Goal: Task Accomplishment & Management: Use online tool/utility

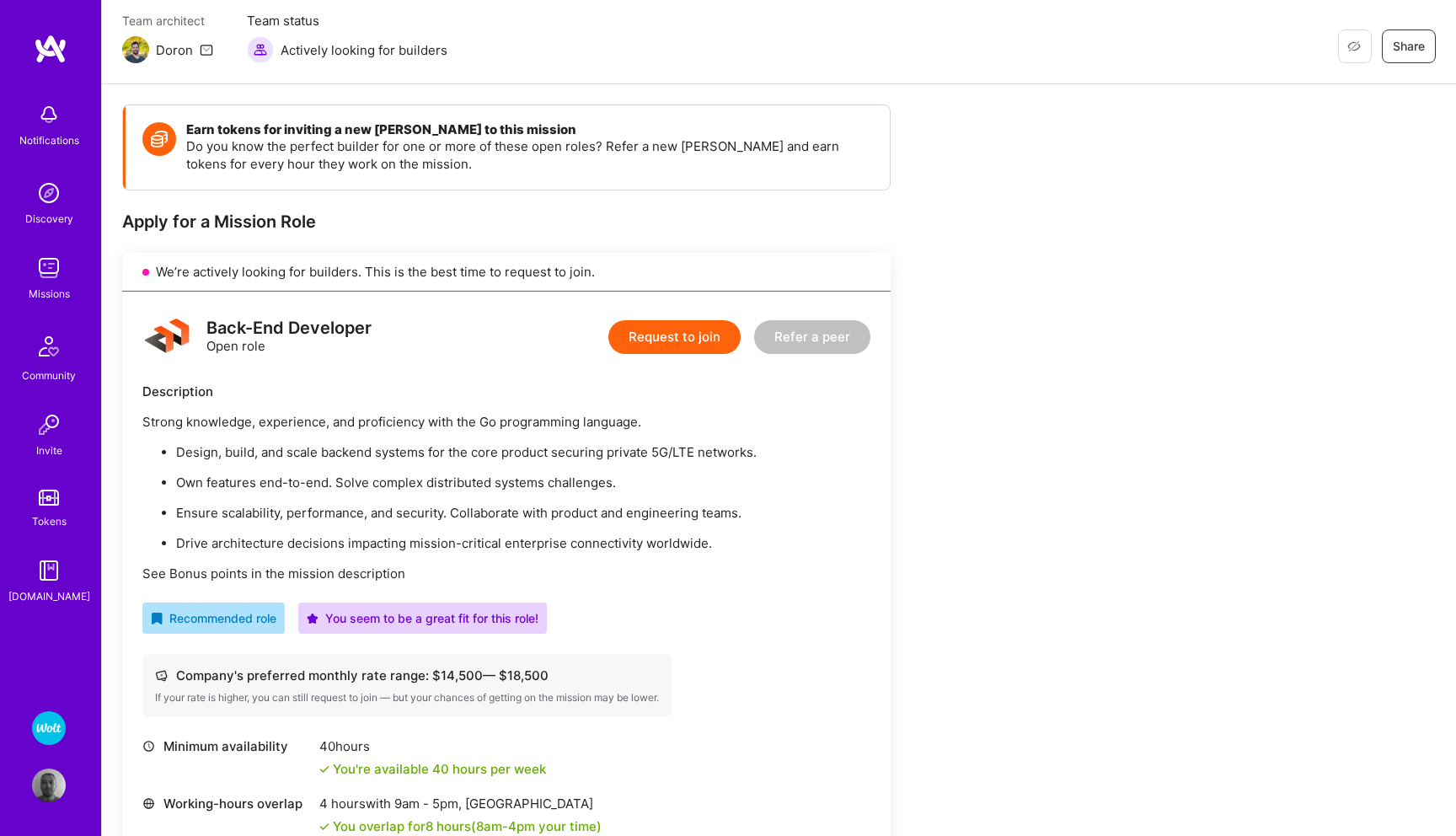
scroll to position [150, 0]
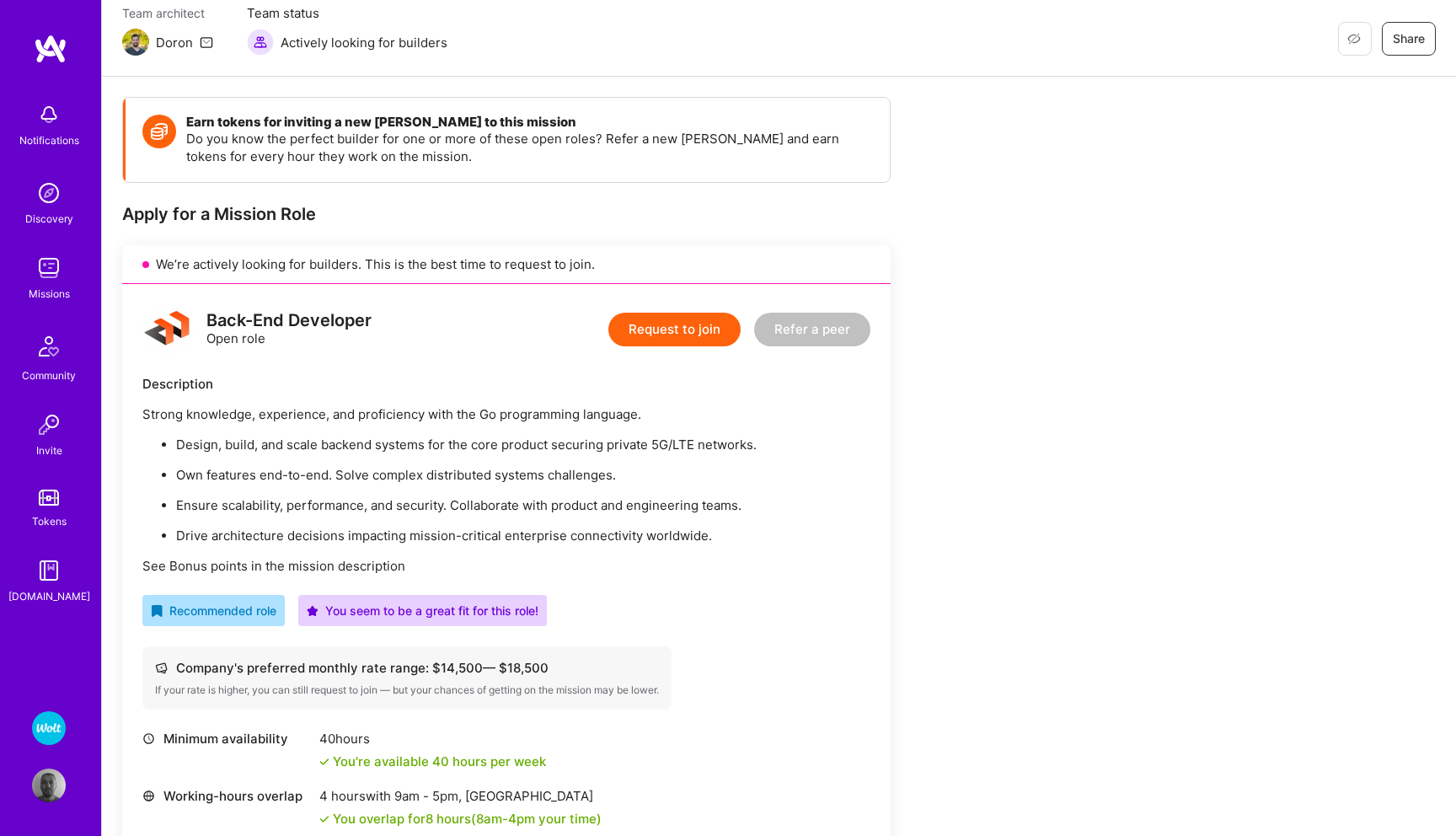
click at [53, 726] on img at bounding box center [49, 728] width 34 height 34
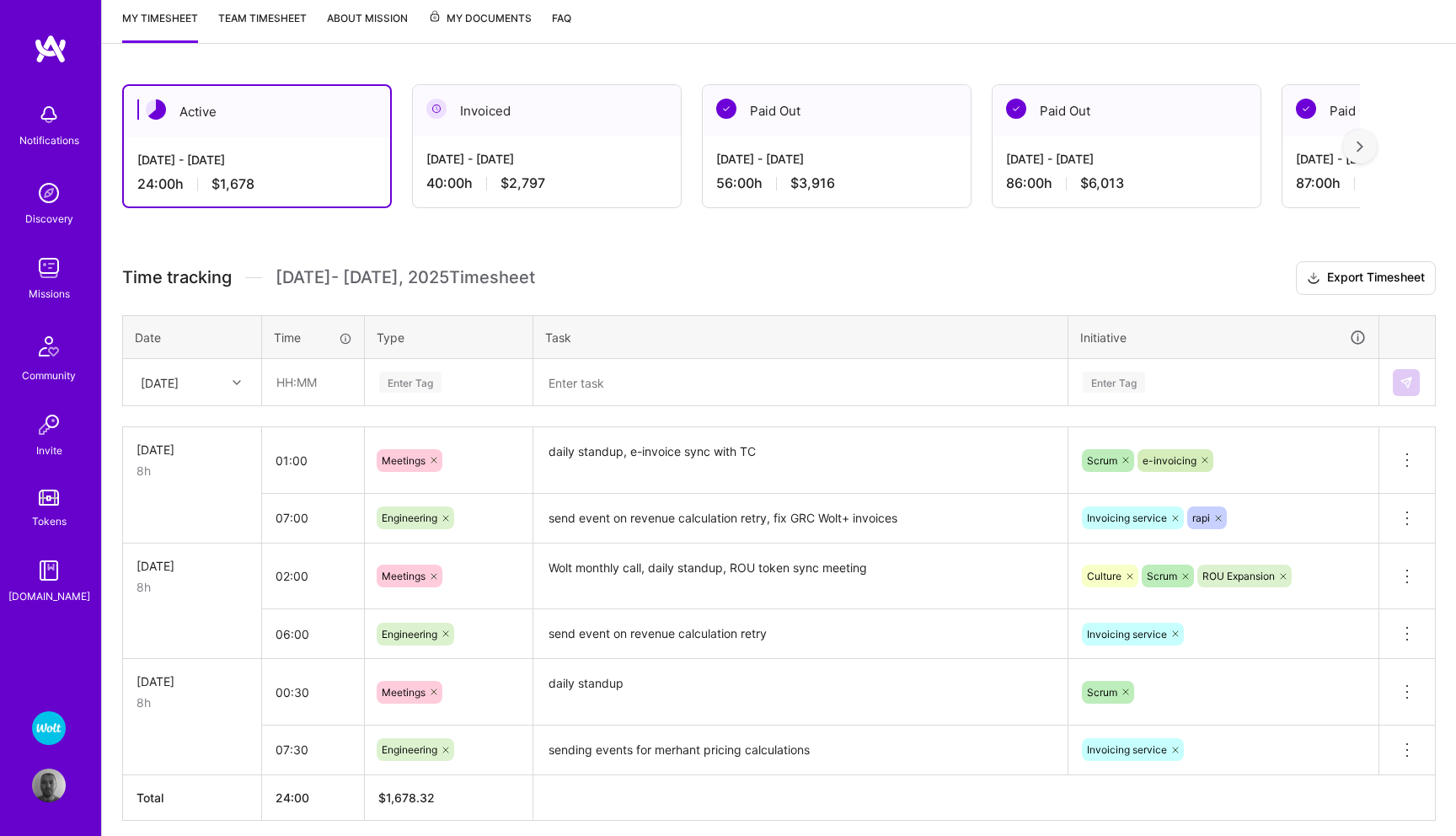
scroll to position [292, 0]
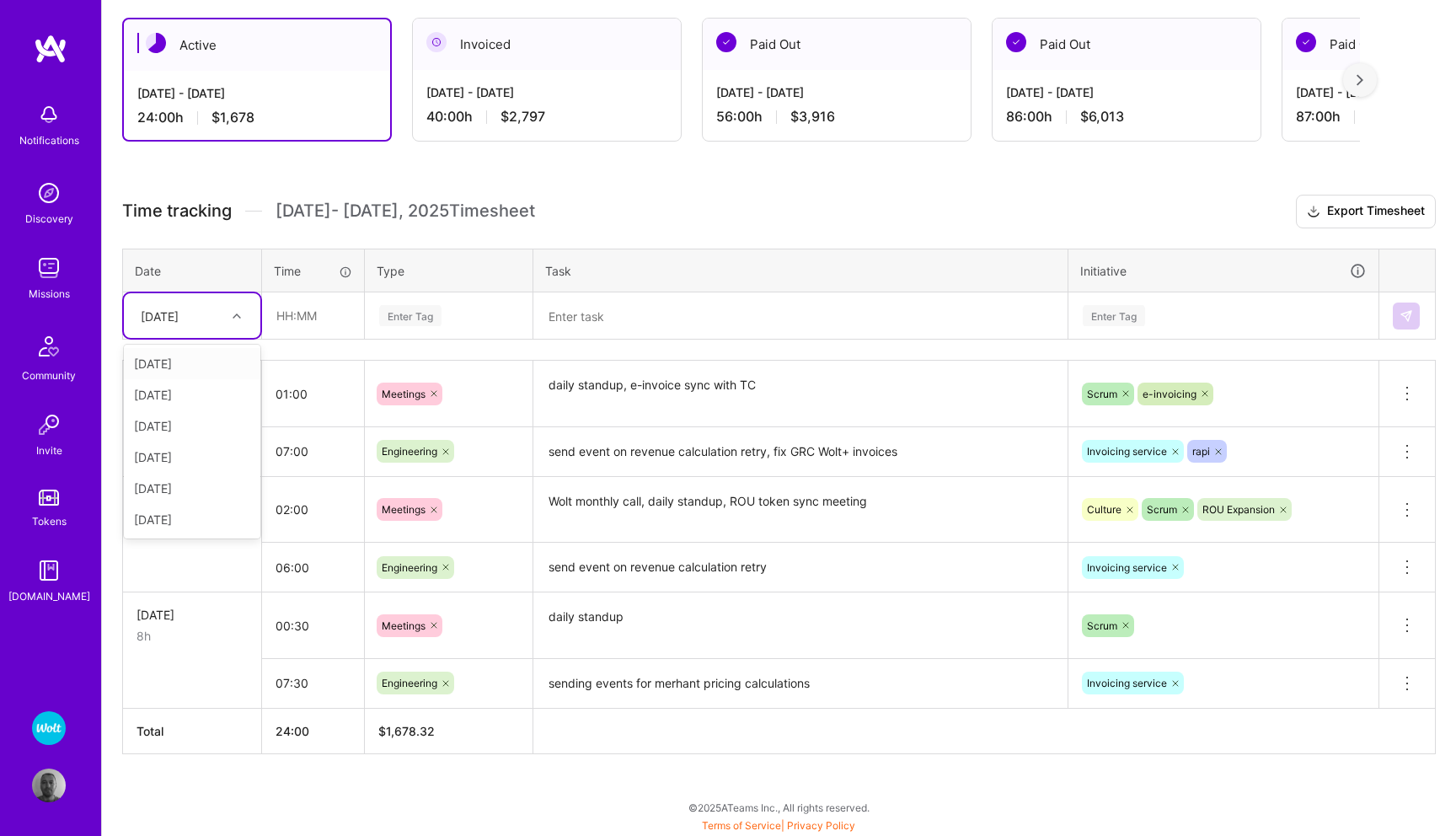
click at [239, 317] on icon at bounding box center [237, 316] width 9 height 9
click at [186, 519] on div "[DATE]" at bounding box center [192, 519] width 137 height 31
click at [318, 323] on input "text" at bounding box center [313, 316] width 100 height 45
type input "01:30"
click at [412, 308] on div "Enter Tag" at bounding box center [411, 316] width 62 height 26
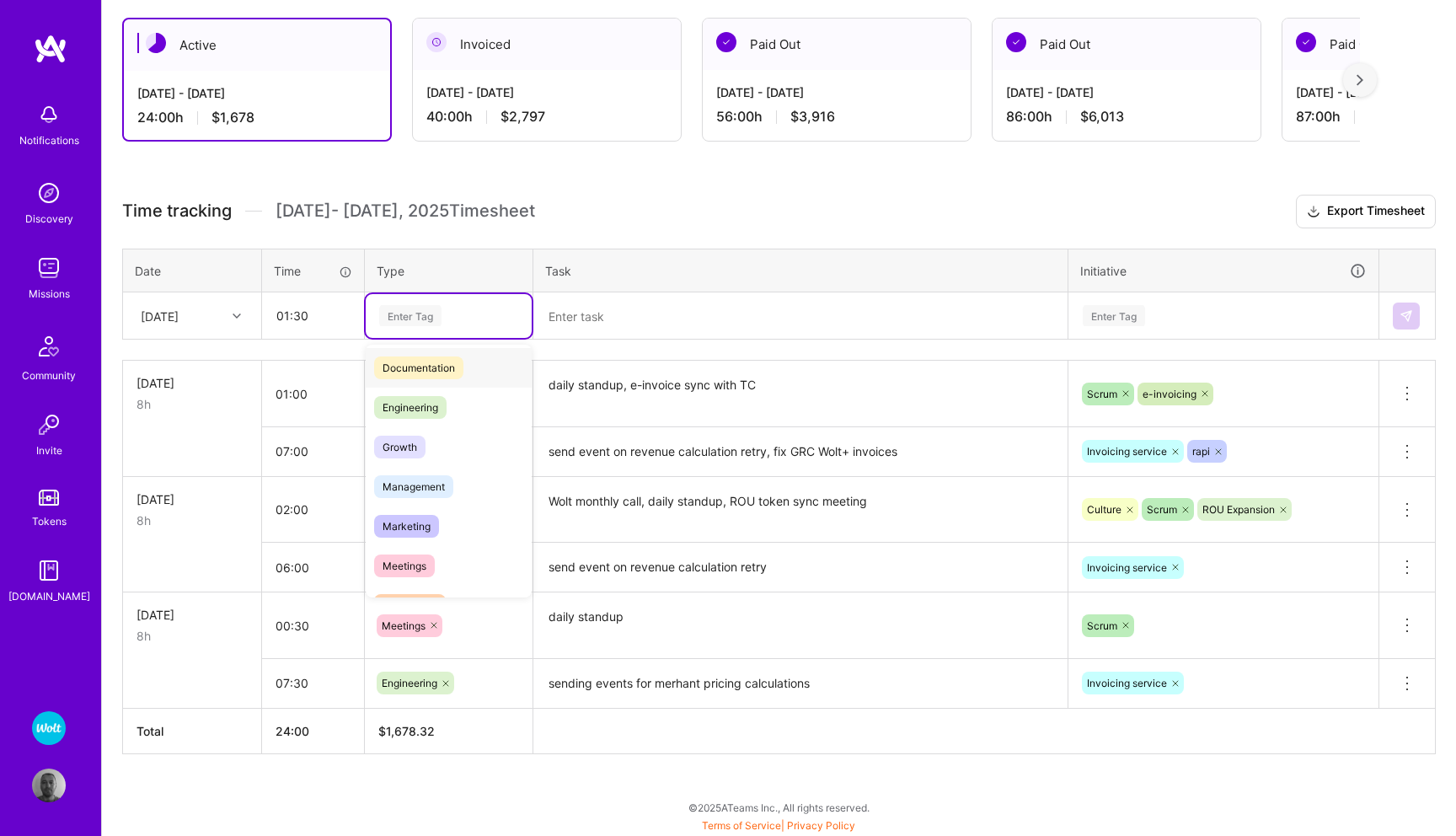
scroll to position [86, 0]
click at [403, 563] on span "Meetings" at bounding box center [405, 561] width 61 height 22
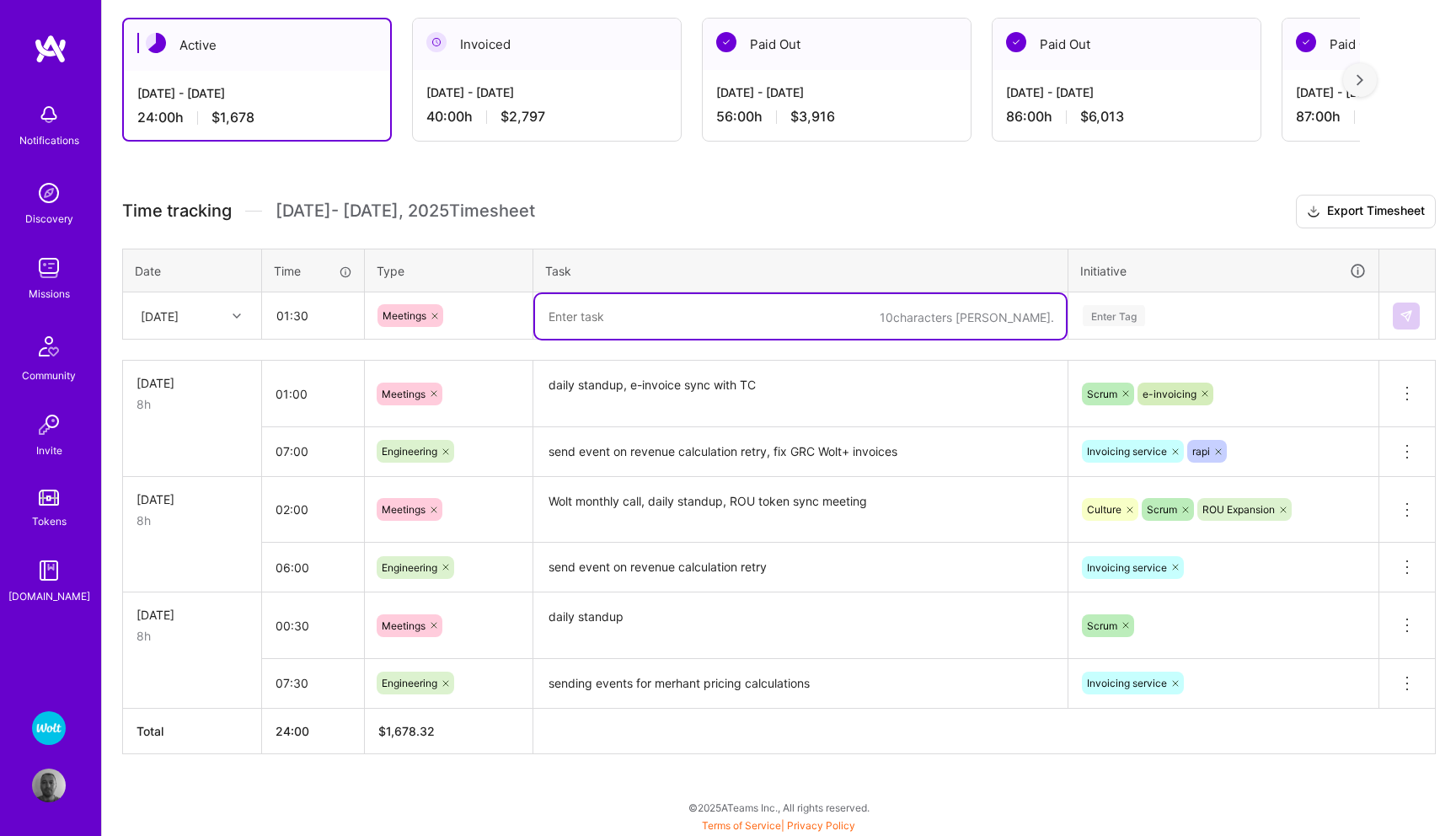
click at [643, 330] on textarea at bounding box center [800, 317] width 531 height 45
type textarea "daily standup, sprint refinement"
click at [1096, 307] on div "Enter Tag" at bounding box center [1114, 316] width 62 height 26
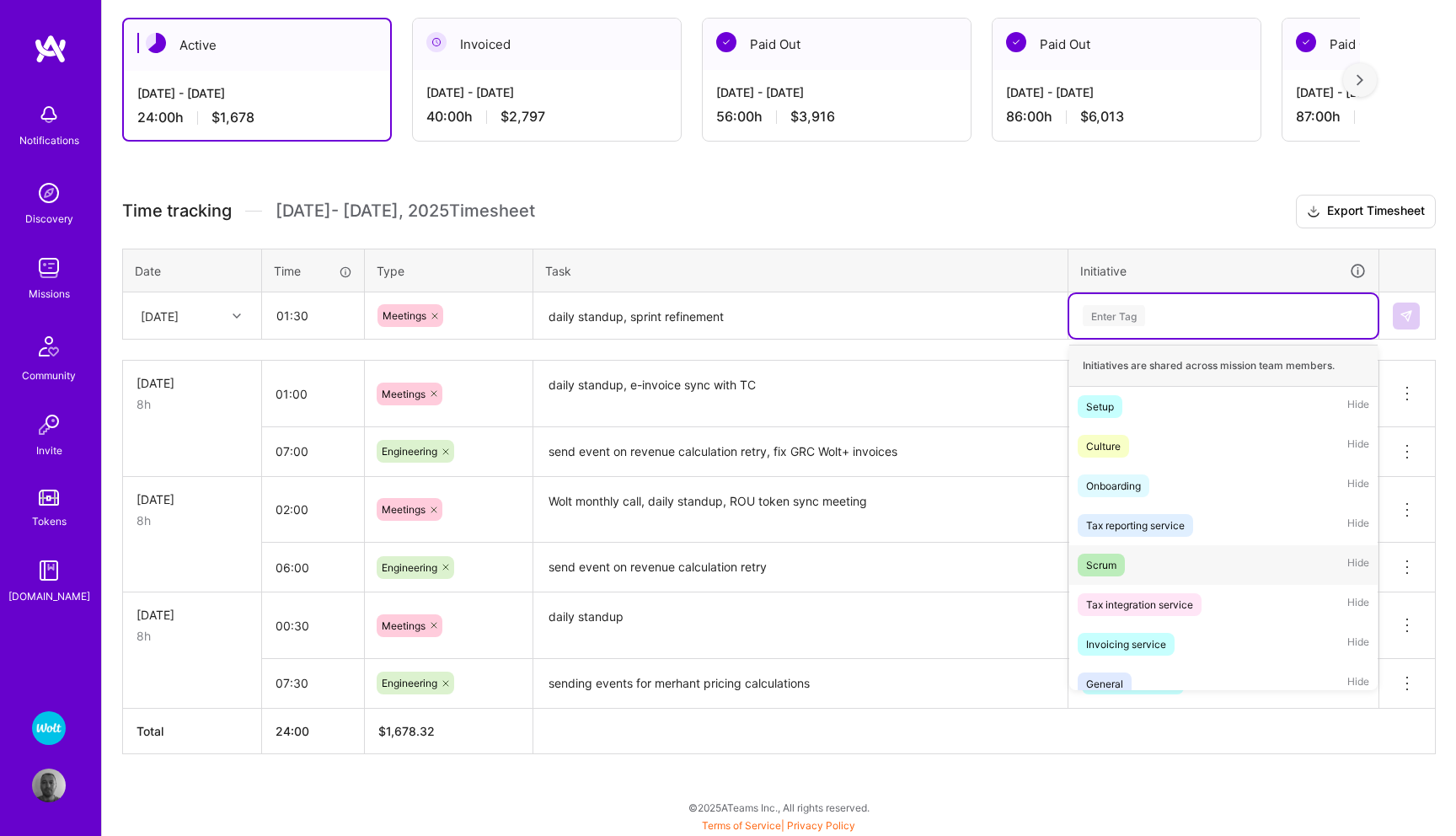
click at [1098, 556] on div "Scrum" at bounding box center [1101, 565] width 30 height 17
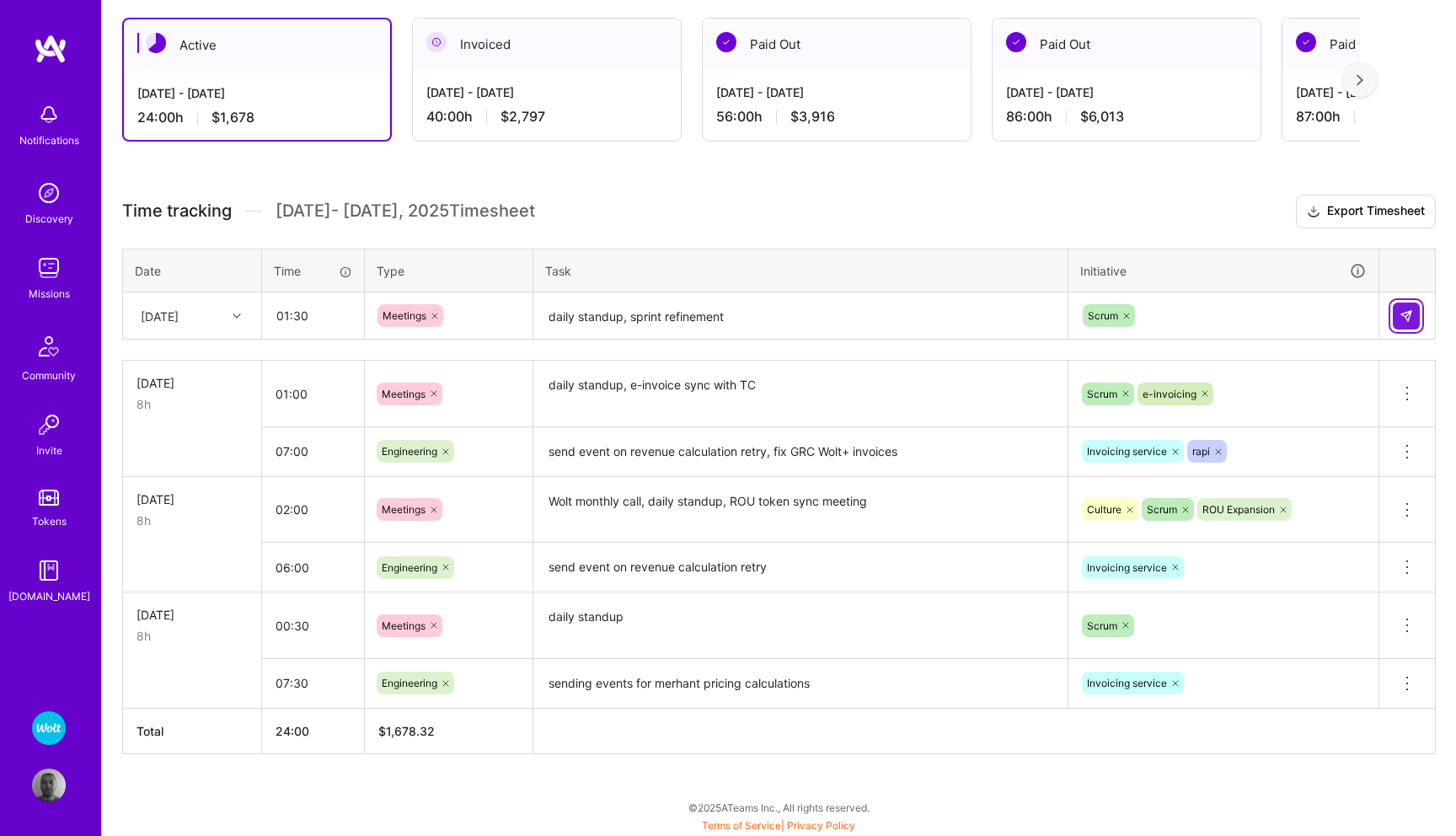
click at [1408, 323] on button at bounding box center [1406, 317] width 27 height 27
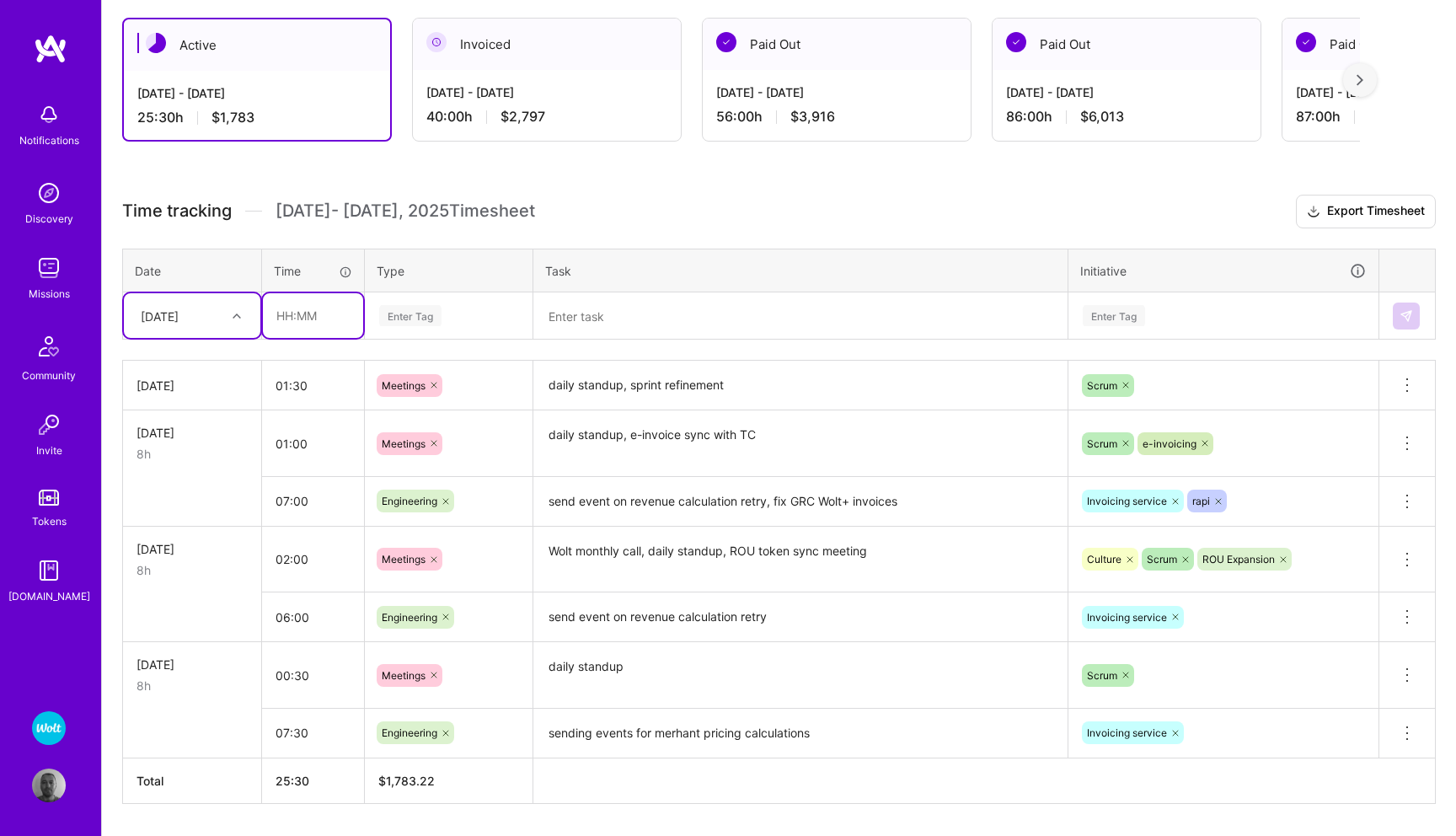
click at [287, 312] on input "text" at bounding box center [313, 316] width 100 height 45
type input "06:30"
click at [402, 309] on div "Enter Tag" at bounding box center [411, 316] width 62 height 26
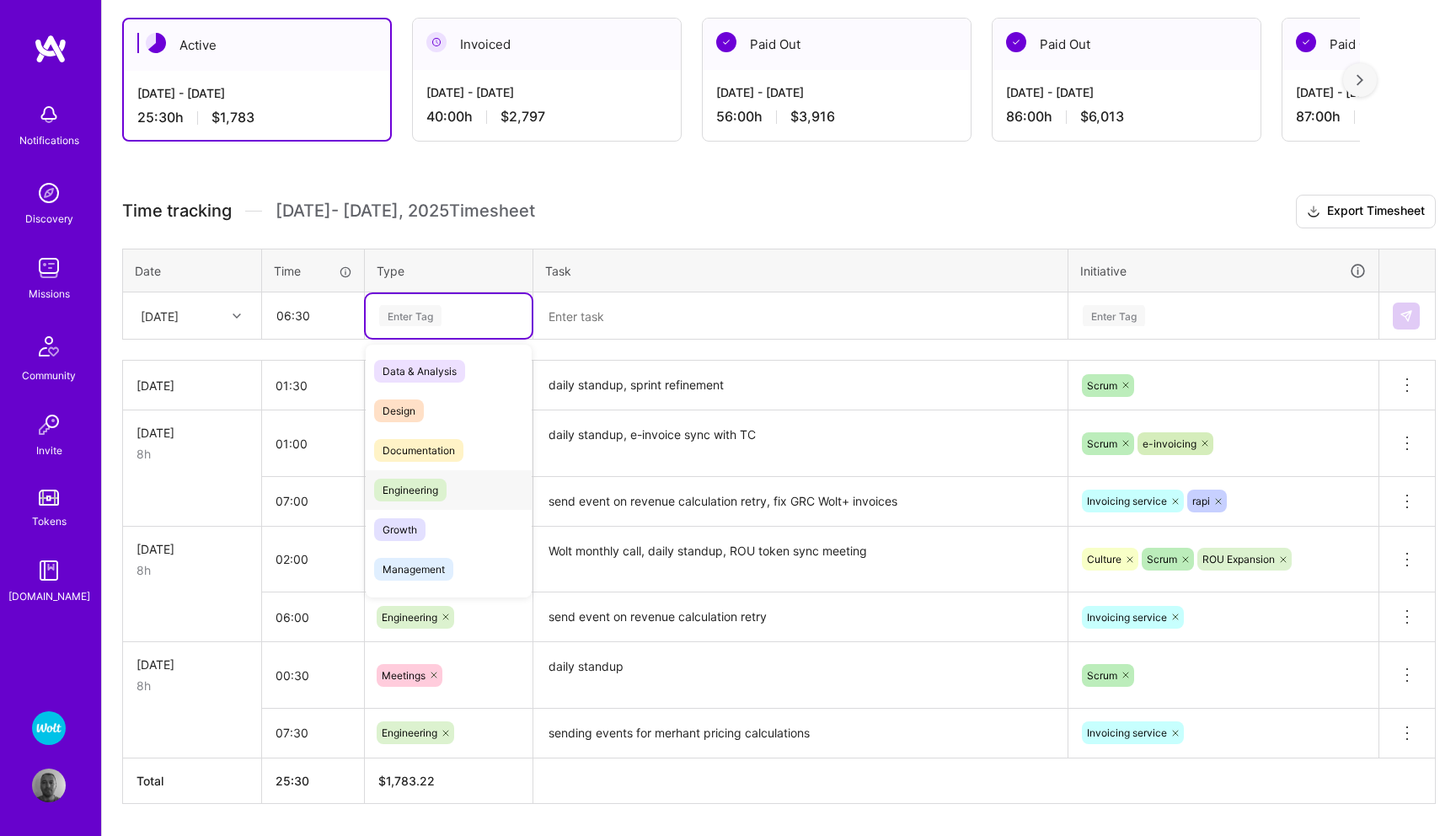
click at [420, 495] on span "Engineering" at bounding box center [411, 489] width 73 height 22
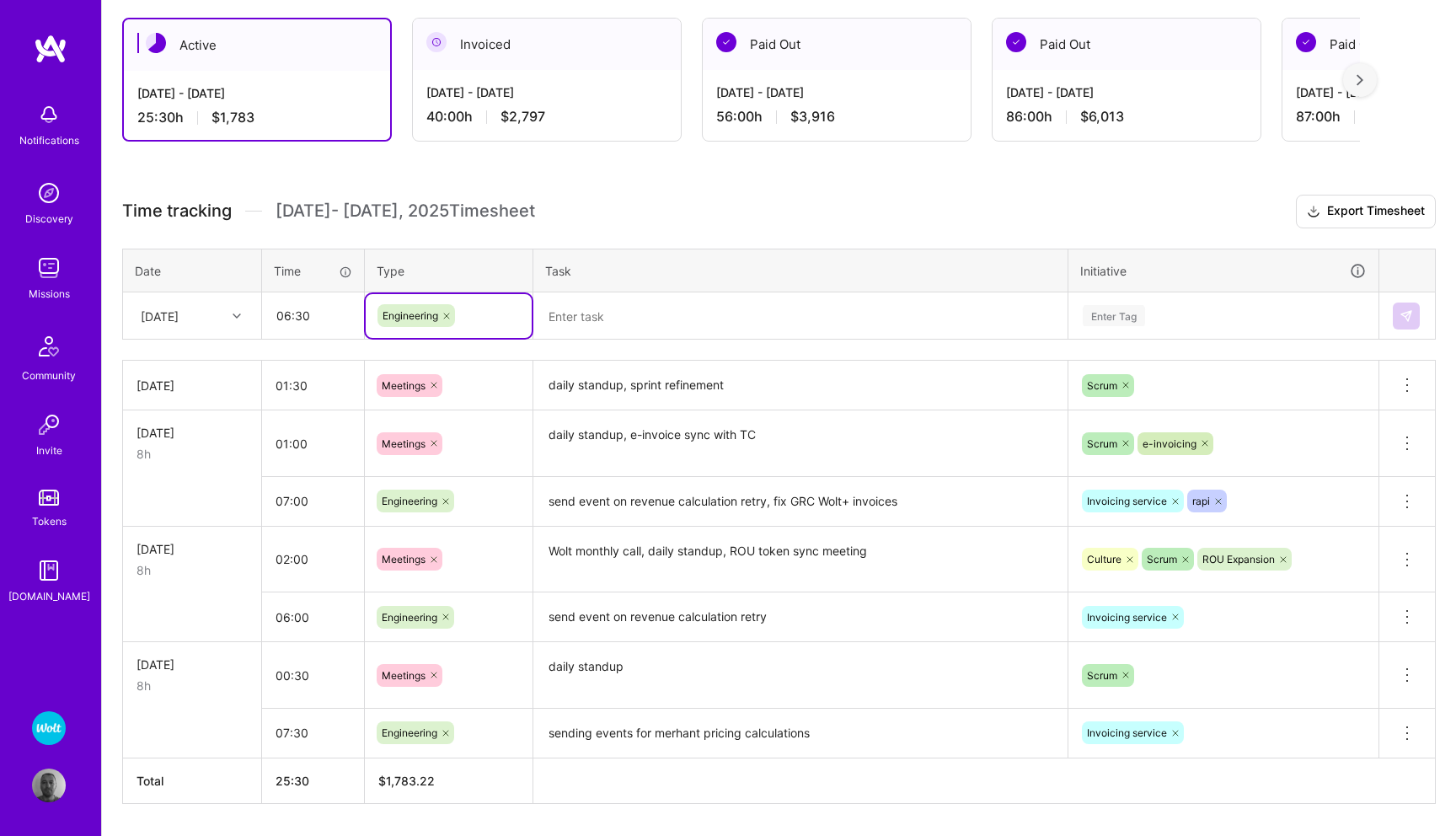
click at [611, 321] on textarea at bounding box center [800, 317] width 531 height 45
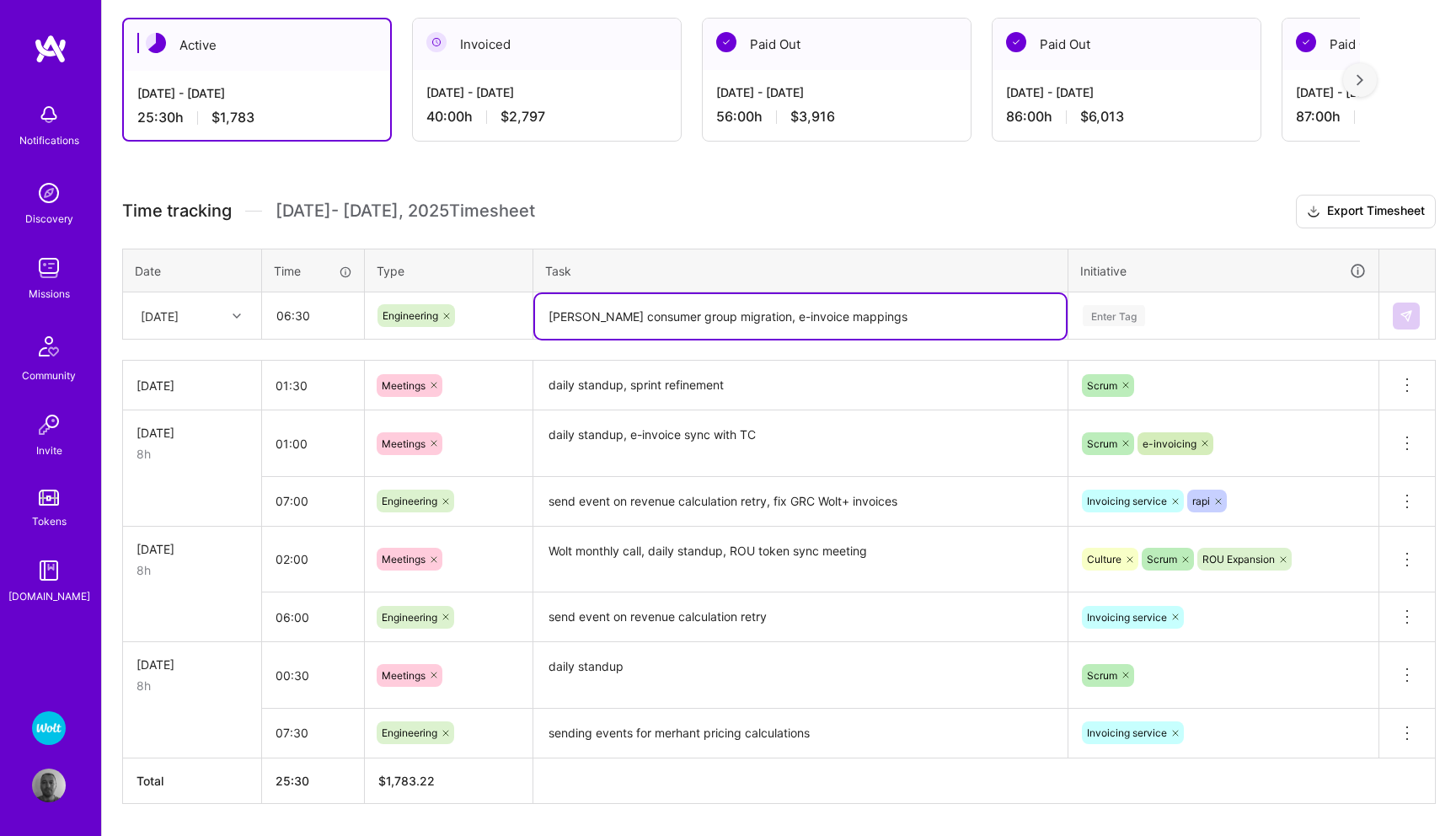
type textarea "[PERSON_NAME] consumer group migration, e-invoice mappings"
click at [1136, 322] on div "Enter Tag" at bounding box center [1114, 316] width 62 height 26
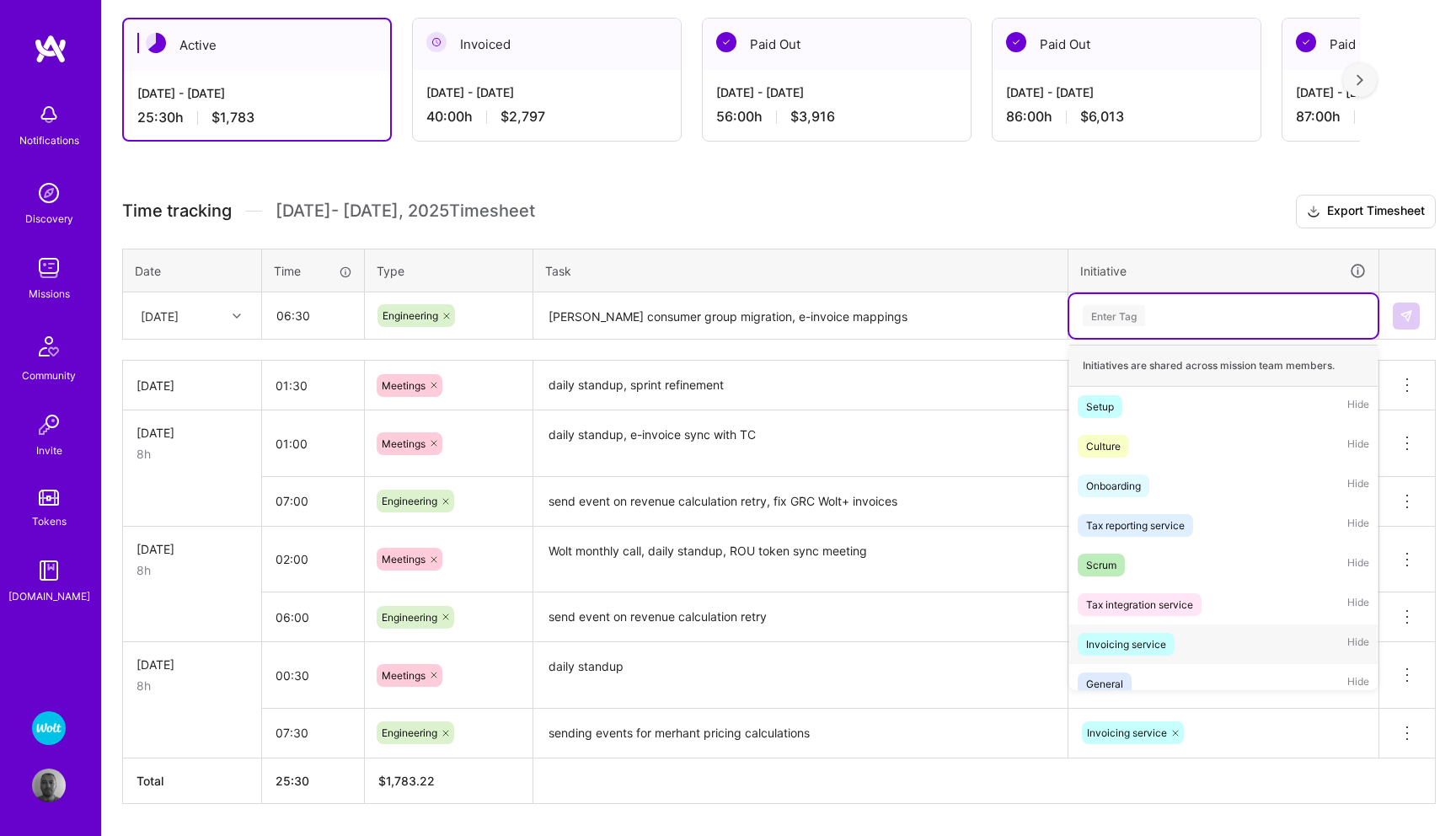
click at [1117, 644] on div "Invoicing service" at bounding box center [1126, 645] width 80 height 17
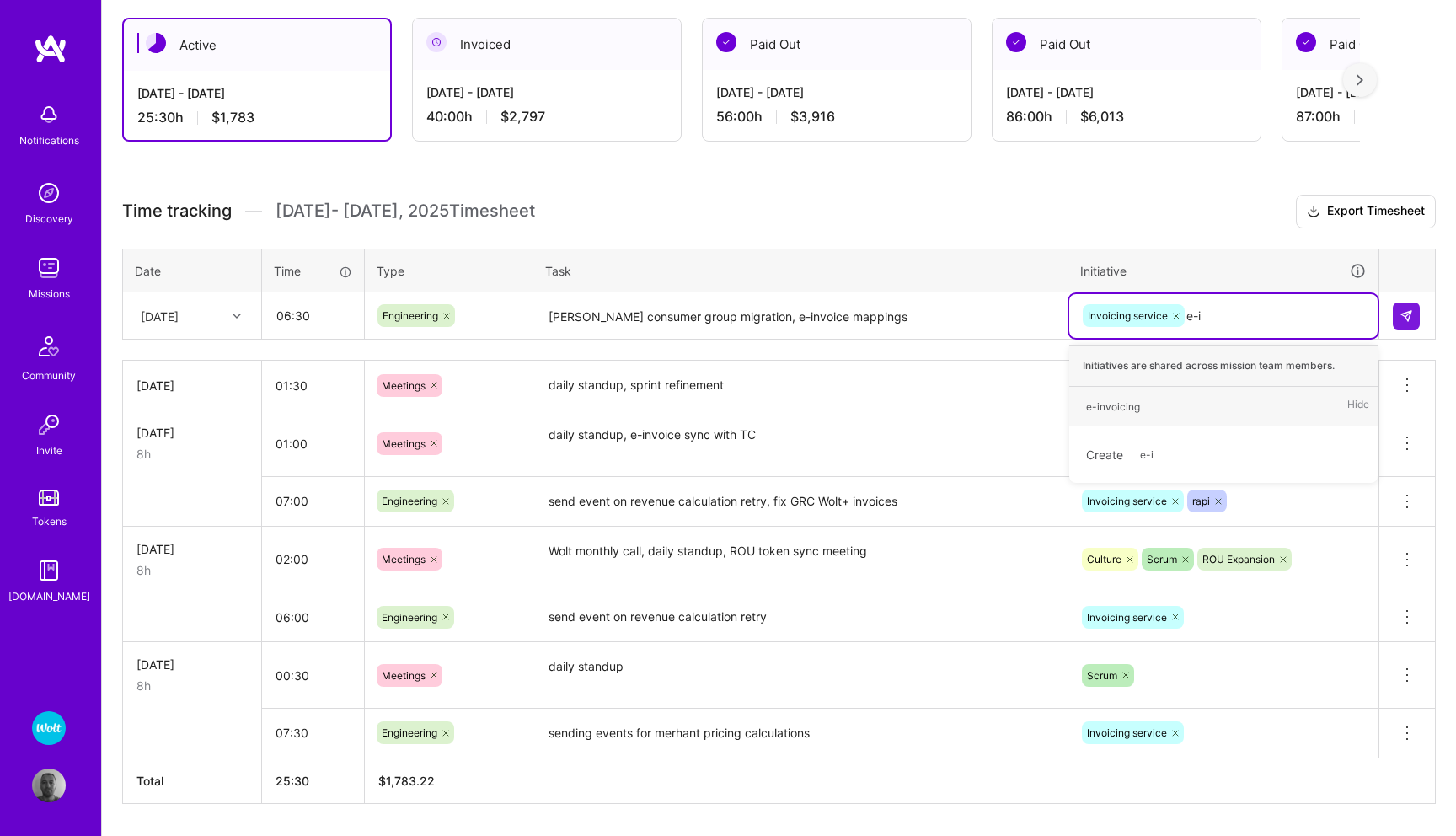
type input "e-in"
click at [1121, 410] on div "e-invoicing" at bounding box center [1113, 407] width 54 height 17
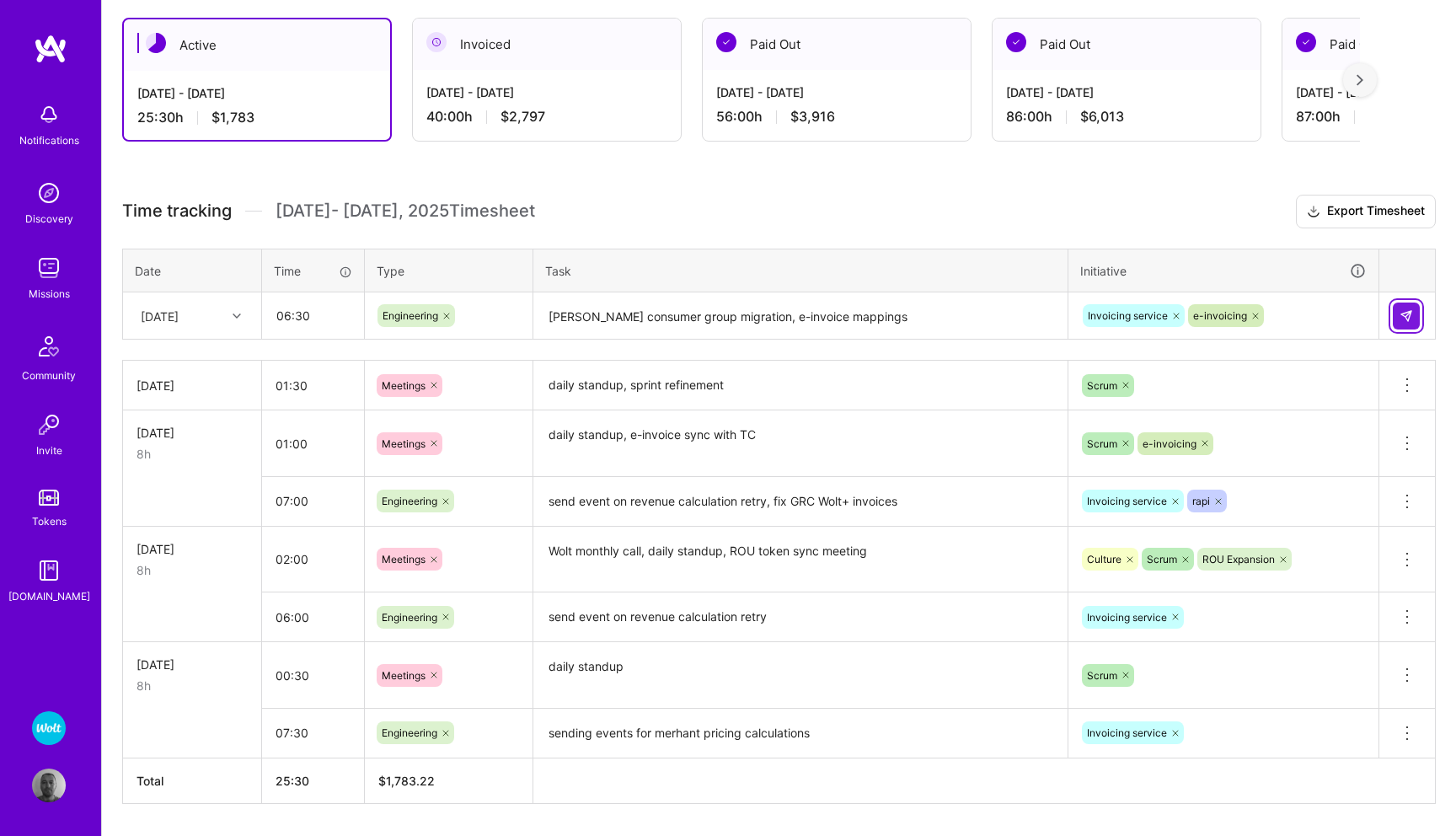
click at [1409, 311] on img at bounding box center [1406, 317] width 14 height 14
